Goal: Information Seeking & Learning: Learn about a topic

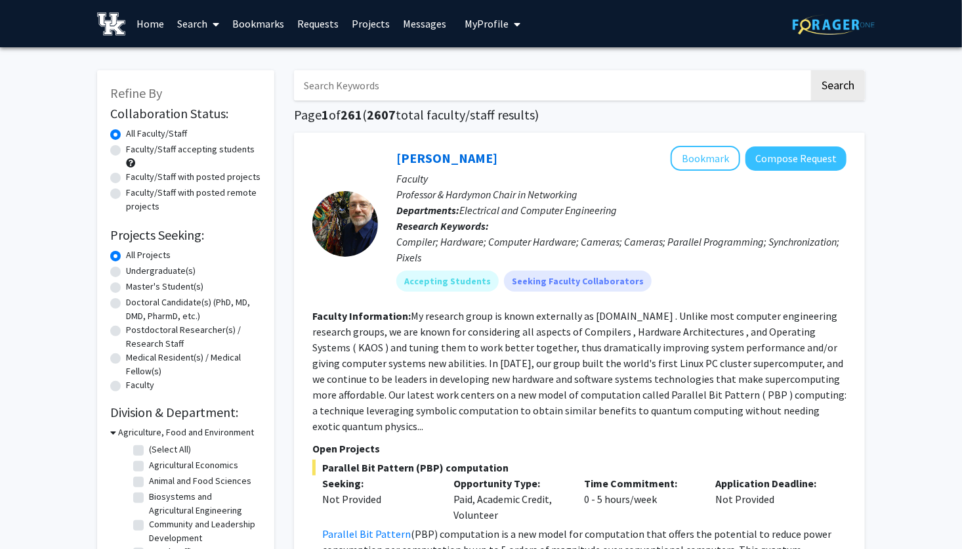
click at [374, 84] on input "Search Keywords" at bounding box center [551, 85] width 515 height 30
type input "african studies"
click at [811, 70] on button "Search" at bounding box center [838, 85] width 54 height 30
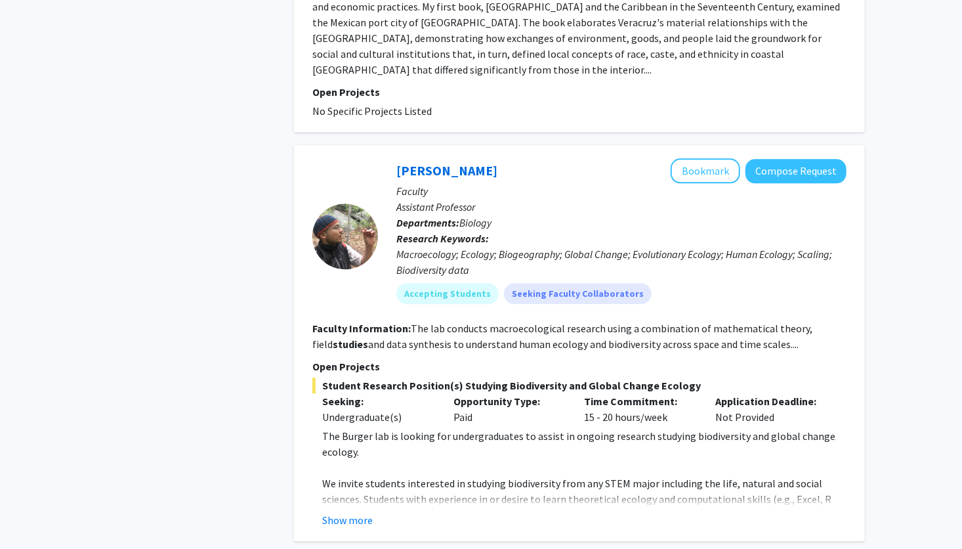
scroll to position [1497, 0]
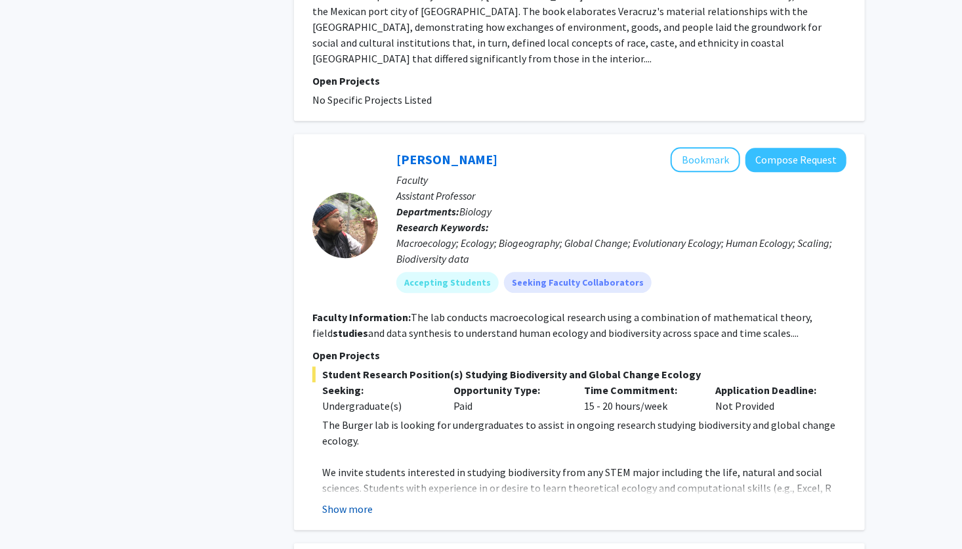
click at [355, 501] on button "Show more" at bounding box center [347, 509] width 51 height 16
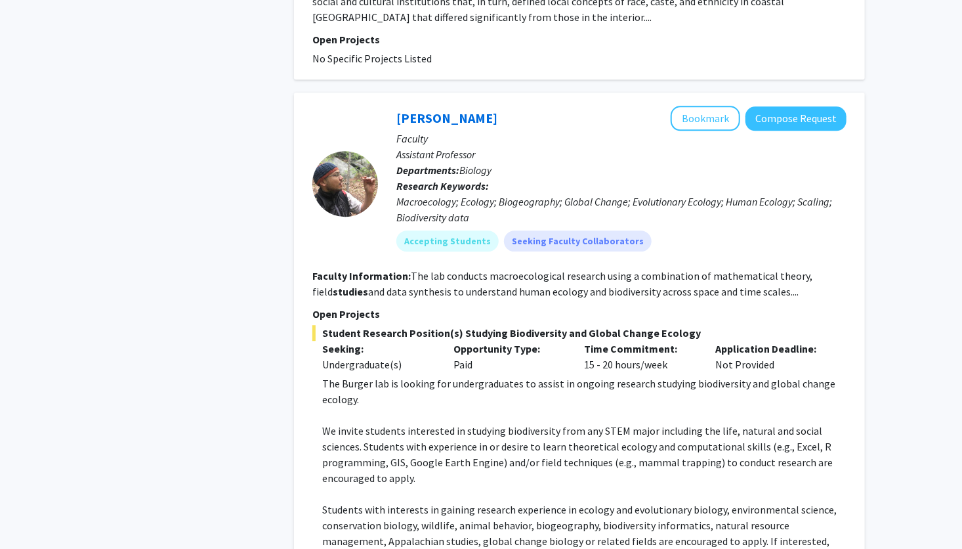
scroll to position [1539, 0]
click at [440, 109] on link "[PERSON_NAME]" at bounding box center [446, 117] width 101 height 16
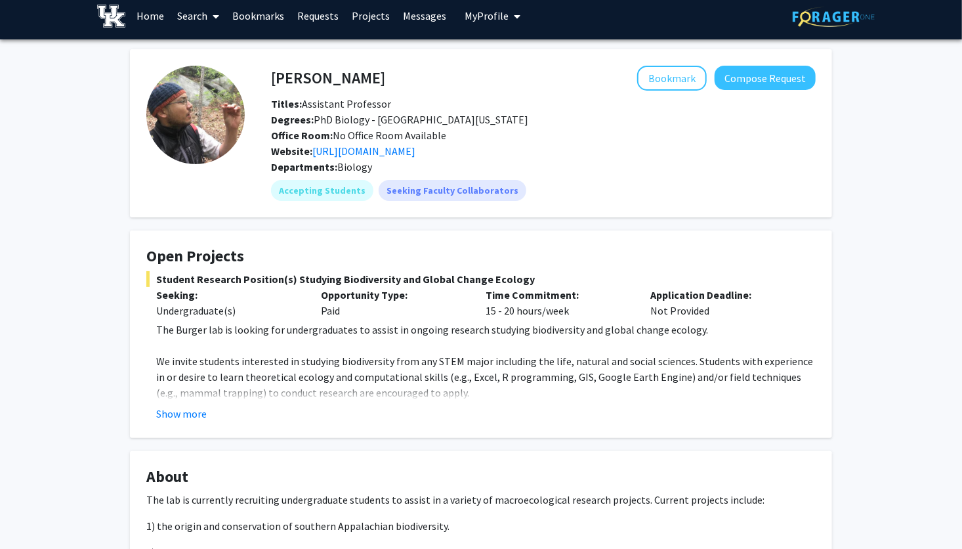
scroll to position [8, 0]
click at [416, 156] on link "[URL][DOMAIN_NAME]" at bounding box center [363, 150] width 103 height 13
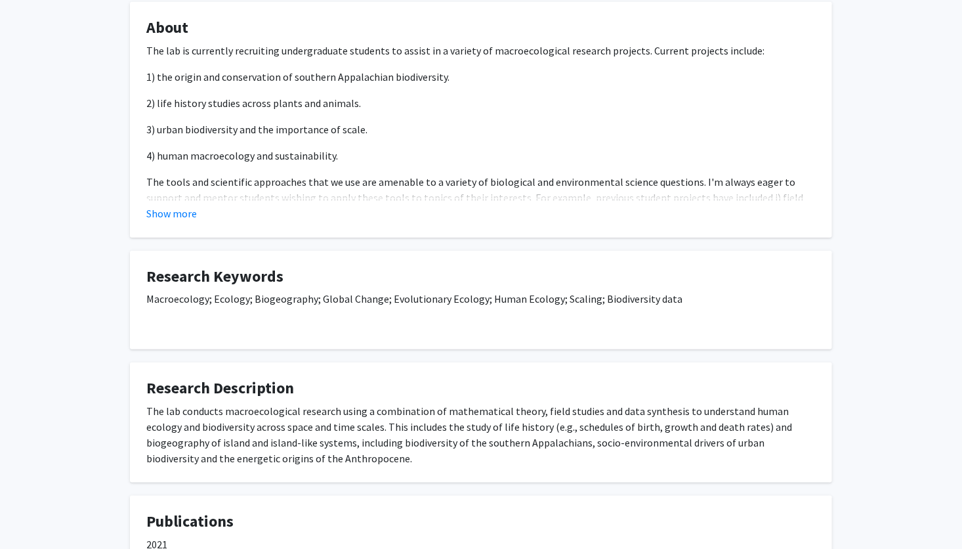
scroll to position [721, 0]
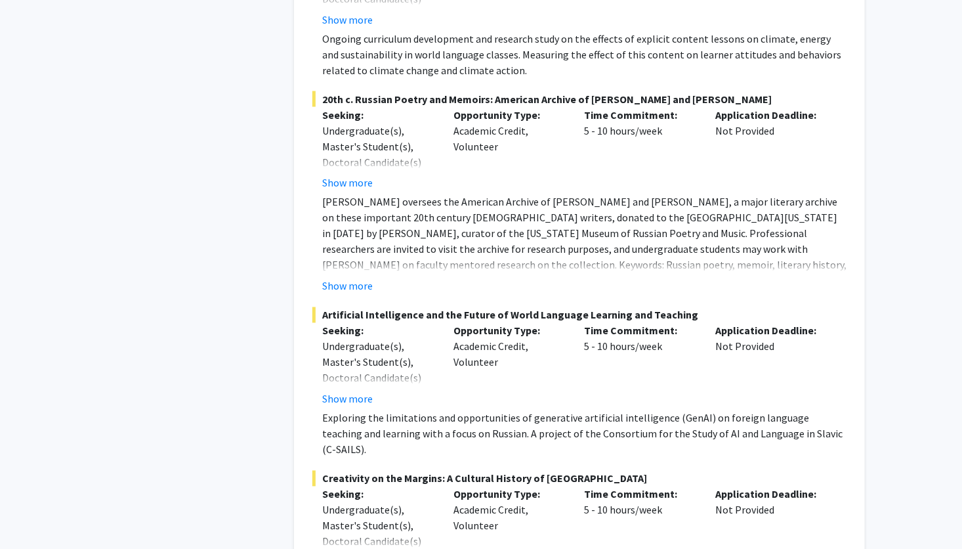
scroll to position [3528, 0]
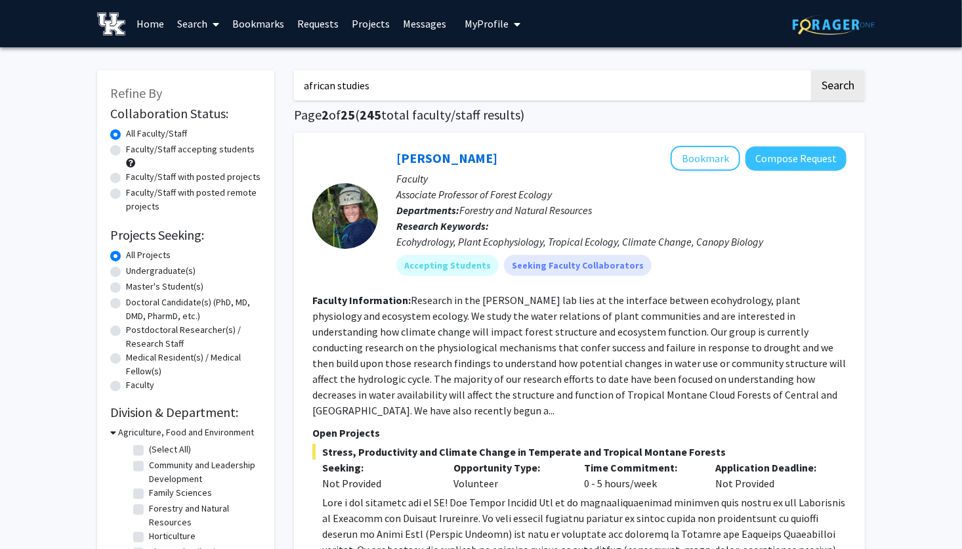
click at [336, 83] on input "african studies" at bounding box center [551, 85] width 515 height 30
type input "african history studies"
click at [811, 70] on button "Search" at bounding box center [838, 85] width 54 height 30
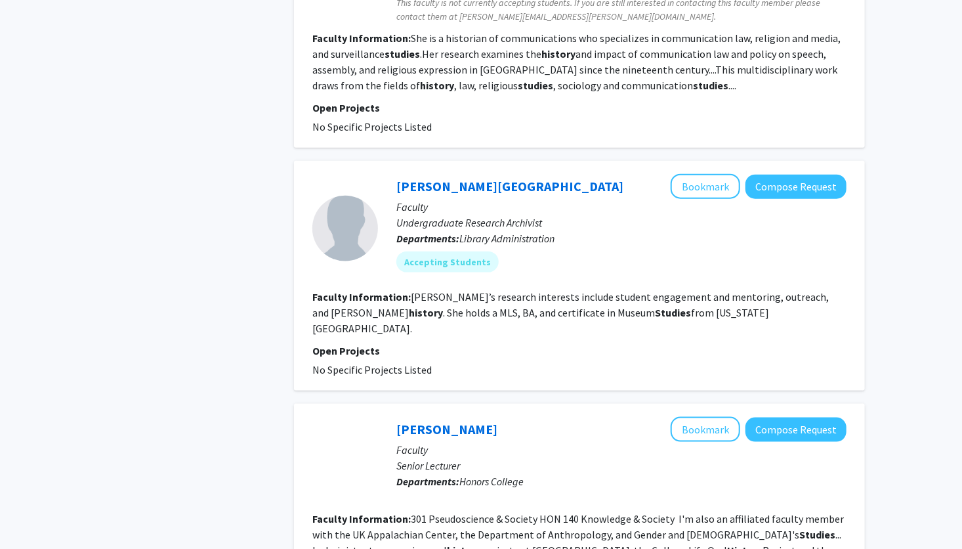
scroll to position [3062, 0]
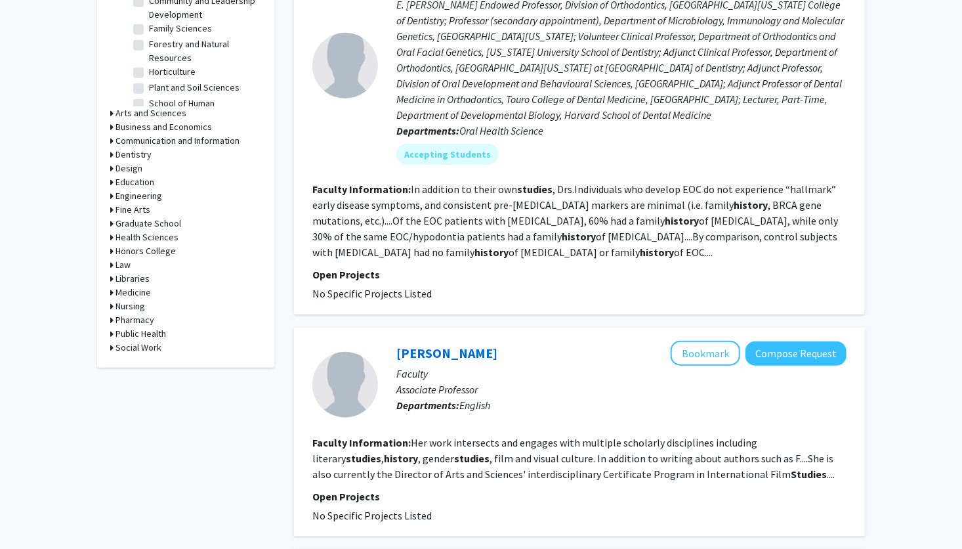
scroll to position [465, 0]
click at [524, 190] on fg-read-more "In addition to their own studies , Drs.Individuals who develop EOC do not exper…" at bounding box center [575, 220] width 526 height 76
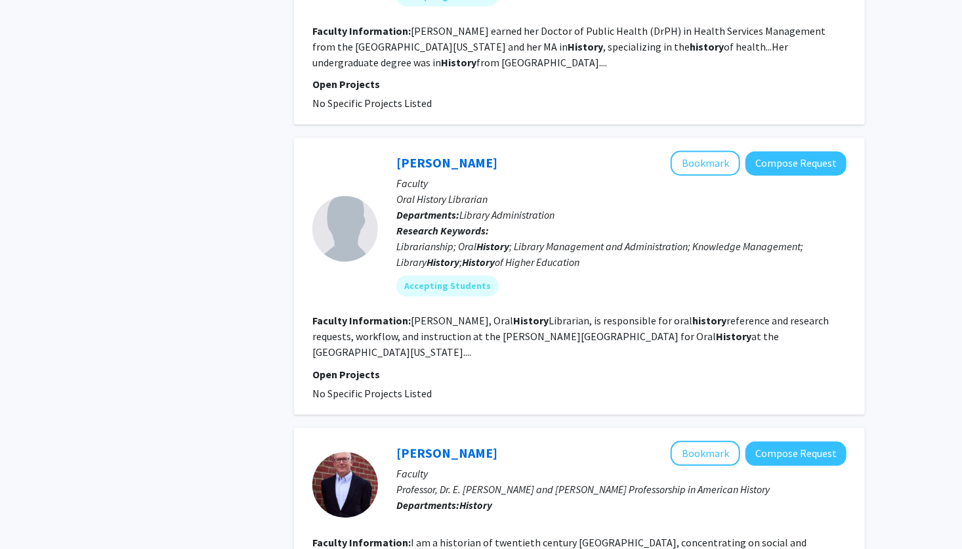
scroll to position [1121, 0]
